Goal: Transaction & Acquisition: Purchase product/service

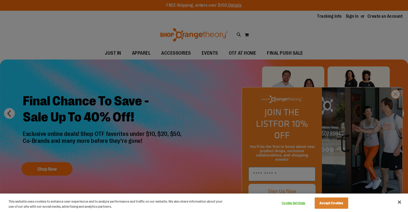
type input "**********"
click at [336, 203] on button "Accept Cookies" at bounding box center [332, 203] width 34 height 11
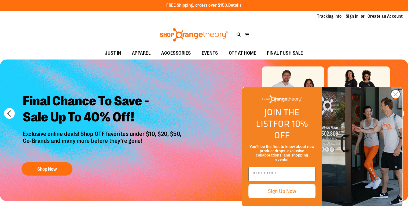
click at [398, 99] on circle "Close dialog" at bounding box center [395, 94] width 9 height 9
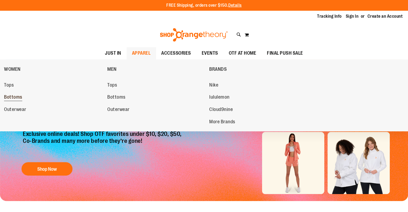
click at [19, 97] on span "Bottoms" at bounding box center [13, 97] width 18 height 7
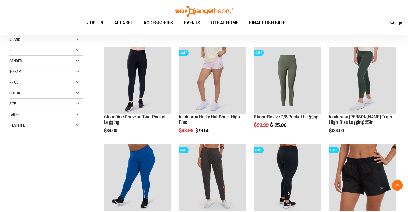
scroll to position [134, 0]
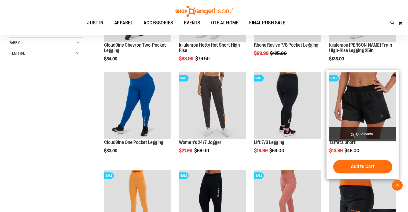
type input "**********"
click at [366, 101] on img "product" at bounding box center [362, 105] width 67 height 67
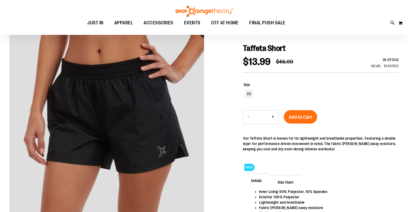
scroll to position [107, 0]
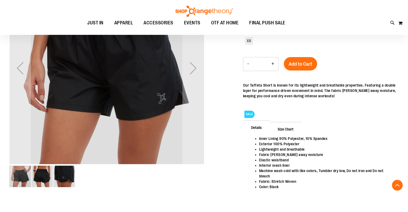
type input "**********"
click at [61, 176] on img "image 3 of 3" at bounding box center [63, 176] width 21 height 21
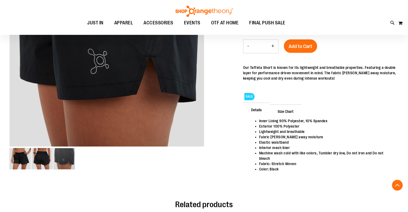
scroll to position [0, 0]
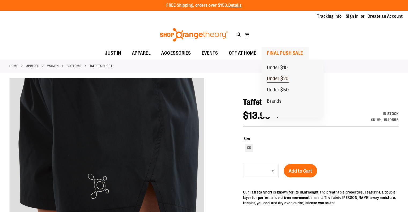
click at [280, 79] on span "Under $20" at bounding box center [278, 79] width 22 height 7
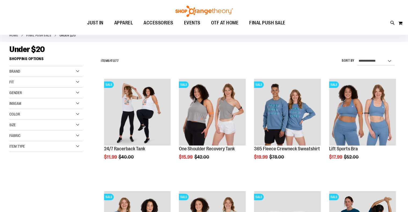
scroll to position [27, 0]
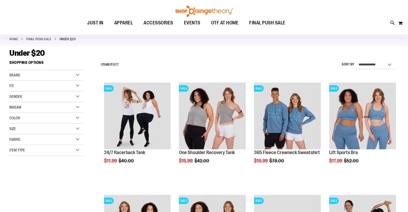
type input "**********"
drag, startPoint x: 21, startPoint y: 90, endPoint x: 22, endPoint y: 96, distance: 6.5
click at [21, 90] on div "Fit" at bounding box center [45, 86] width 73 height 11
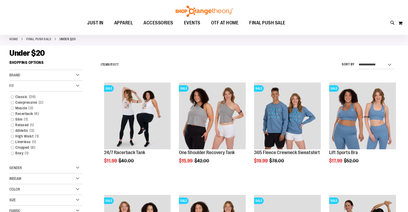
click at [76, 169] on div "Gender" at bounding box center [45, 168] width 73 height 11
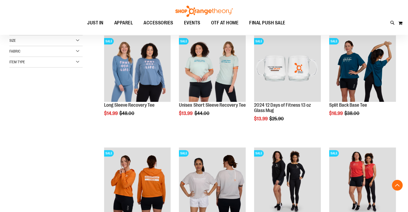
scroll to position [188, 0]
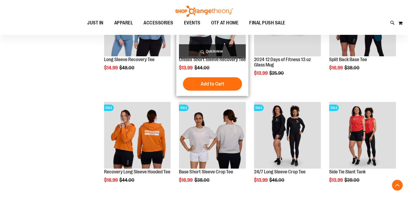
scroll to position [188, 0]
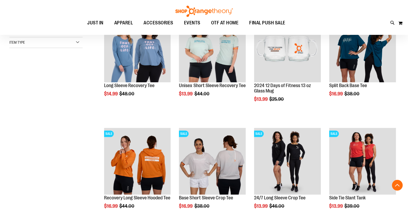
scroll to position [241, 0]
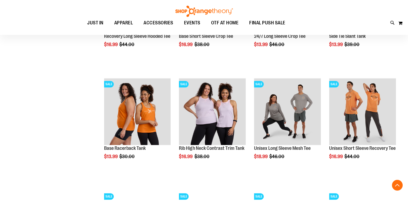
scroll to position [376, 0]
